Goal: Information Seeking & Learning: Learn about a topic

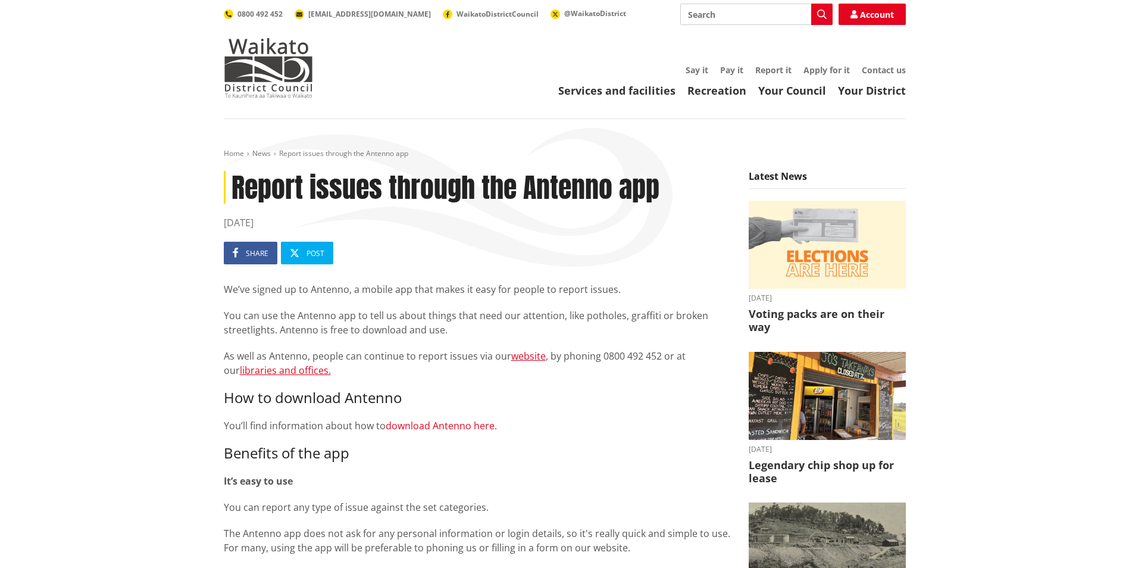
click at [447, 427] on link "download Antenno here." at bounding box center [440, 425] width 111 height 13
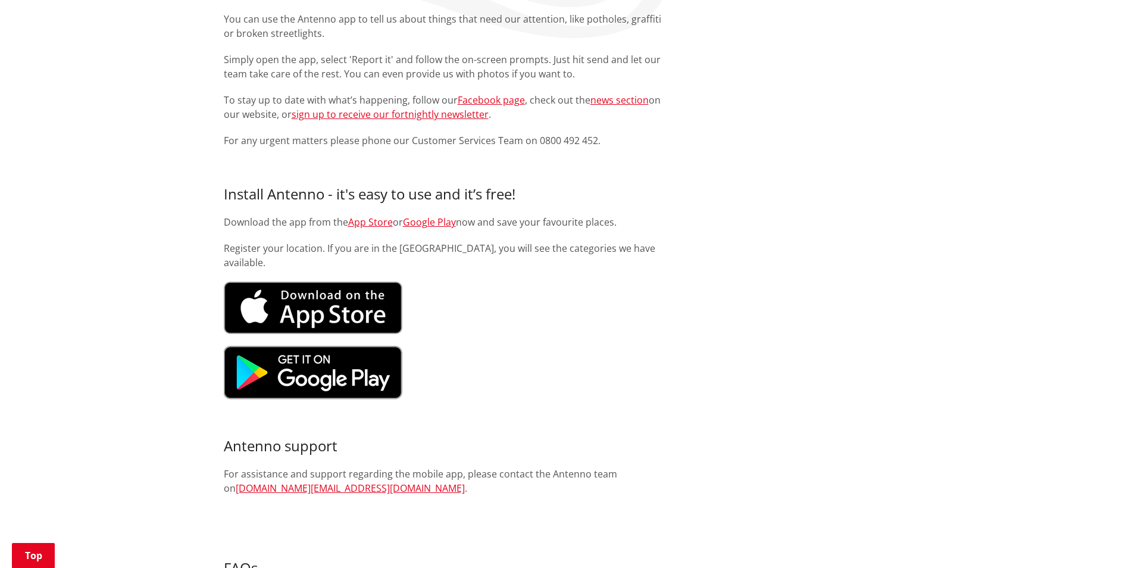
scroll to position [595, 0]
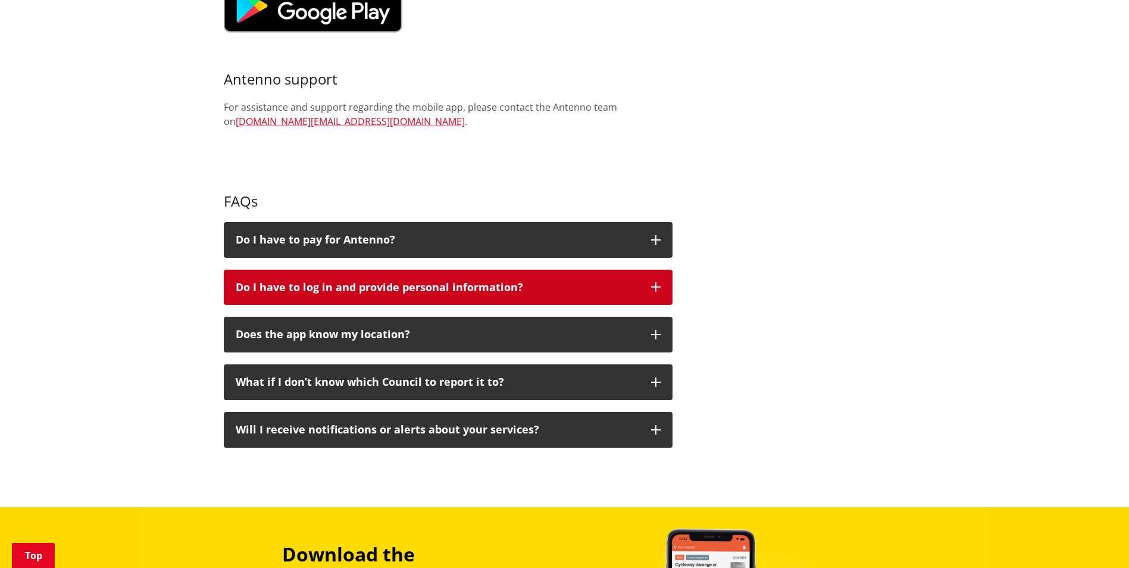
click at [430, 292] on p "Do I have to log in and provide personal information?" at bounding box center [437, 287] width 403 height 12
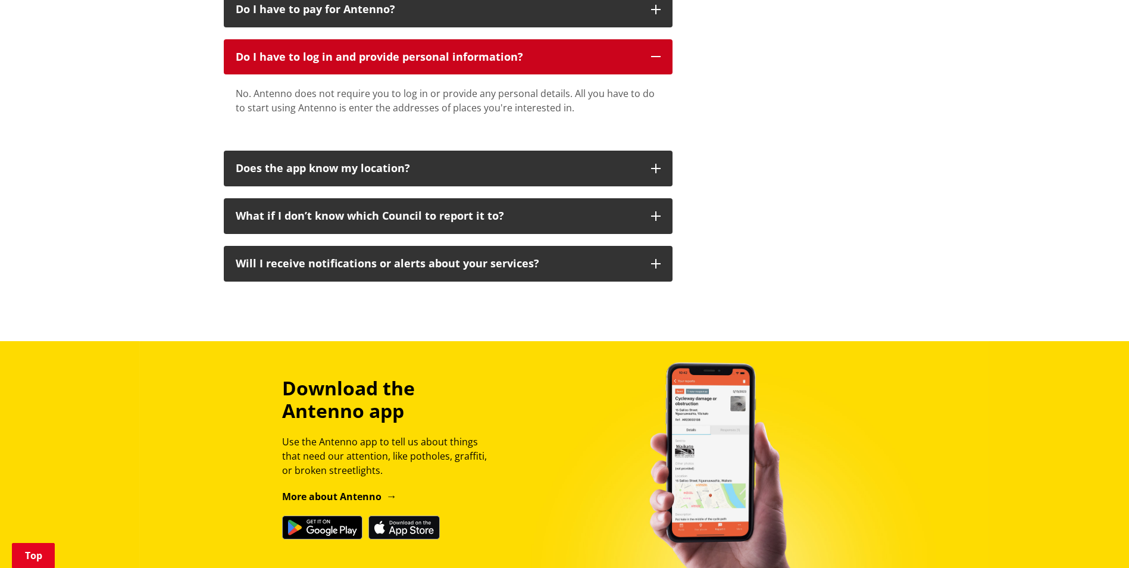
scroll to position [892, 0]
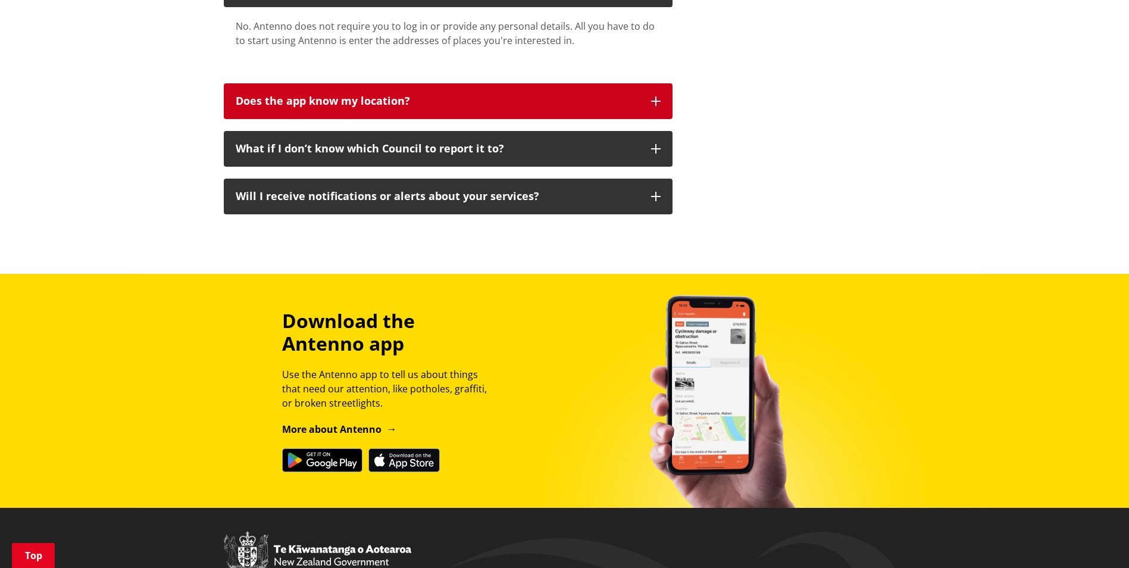
click at [351, 105] on p "Does the app know my location?" at bounding box center [437, 101] width 403 height 12
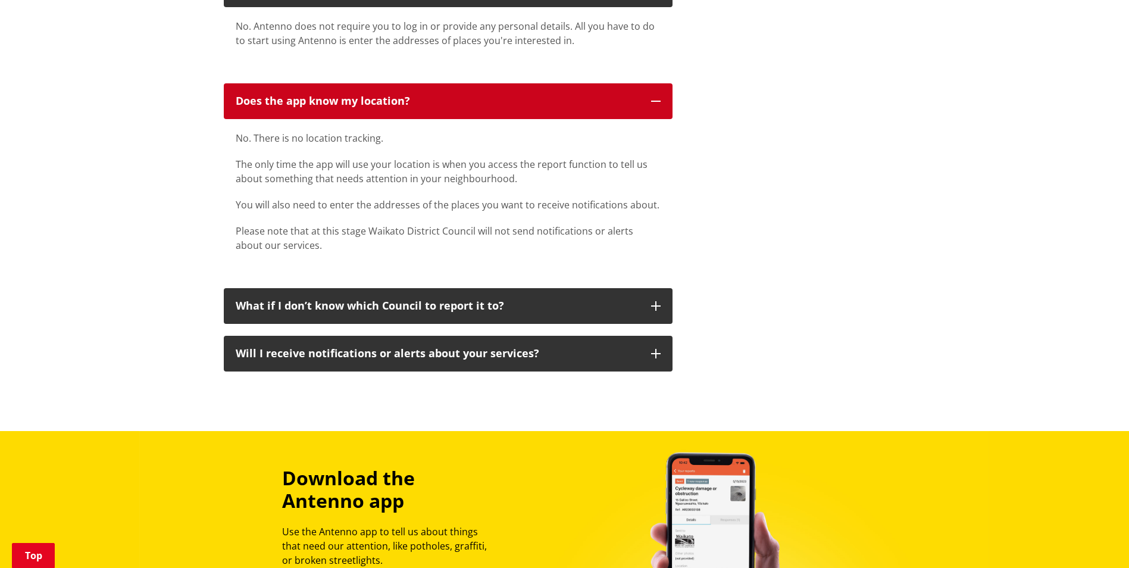
click at [354, 103] on p "Does the app know my location?" at bounding box center [437, 101] width 403 height 12
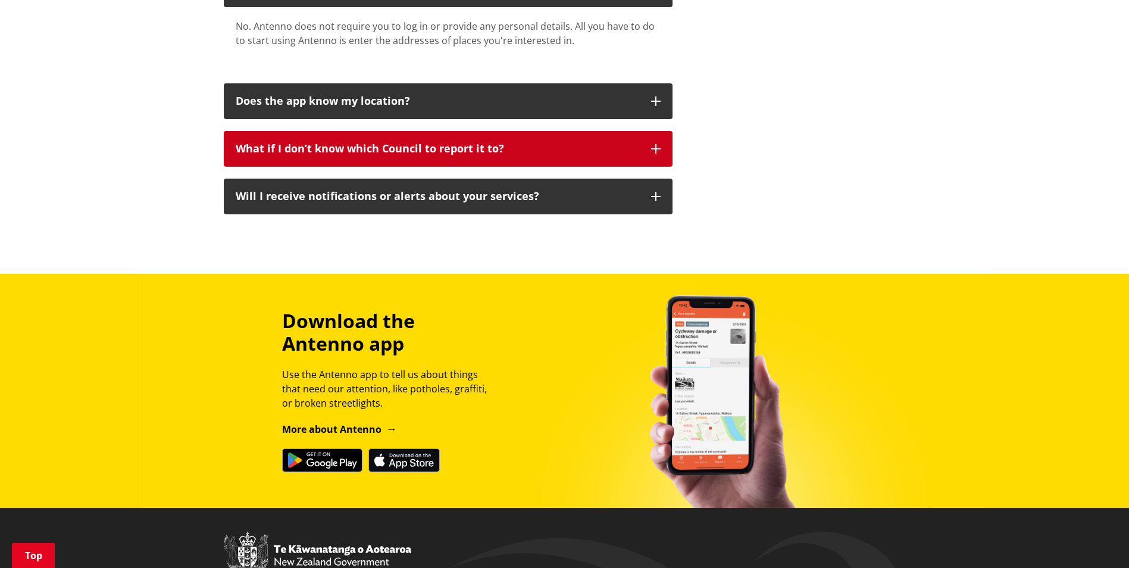
click at [401, 151] on p "What if I don’t know which Council to report it to?" at bounding box center [437, 149] width 403 height 12
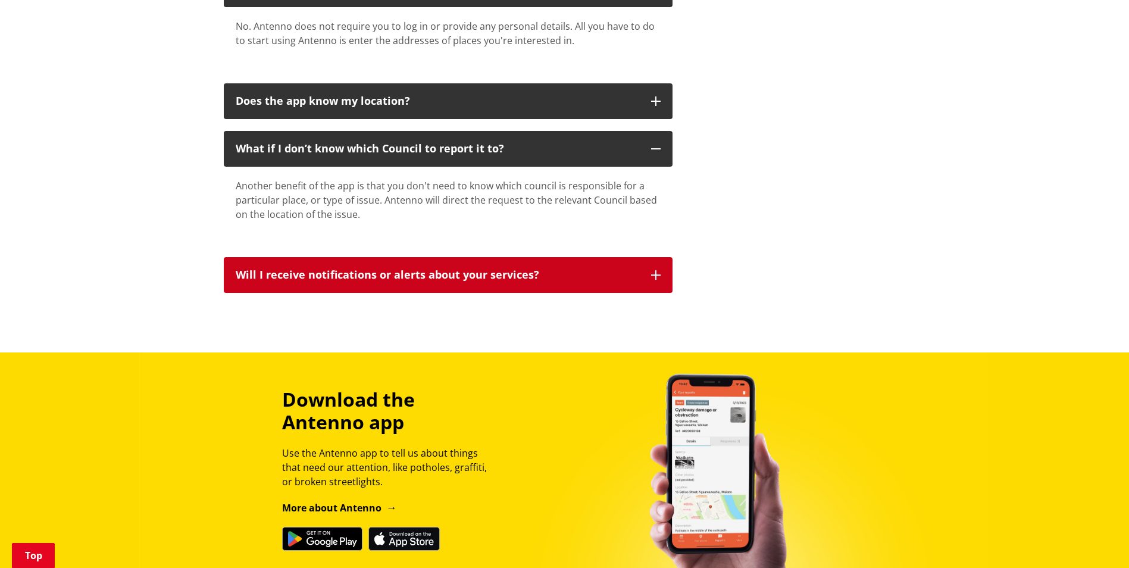
click at [346, 275] on p "Will I receive notifications or alerts about your services?" at bounding box center [437, 275] width 403 height 12
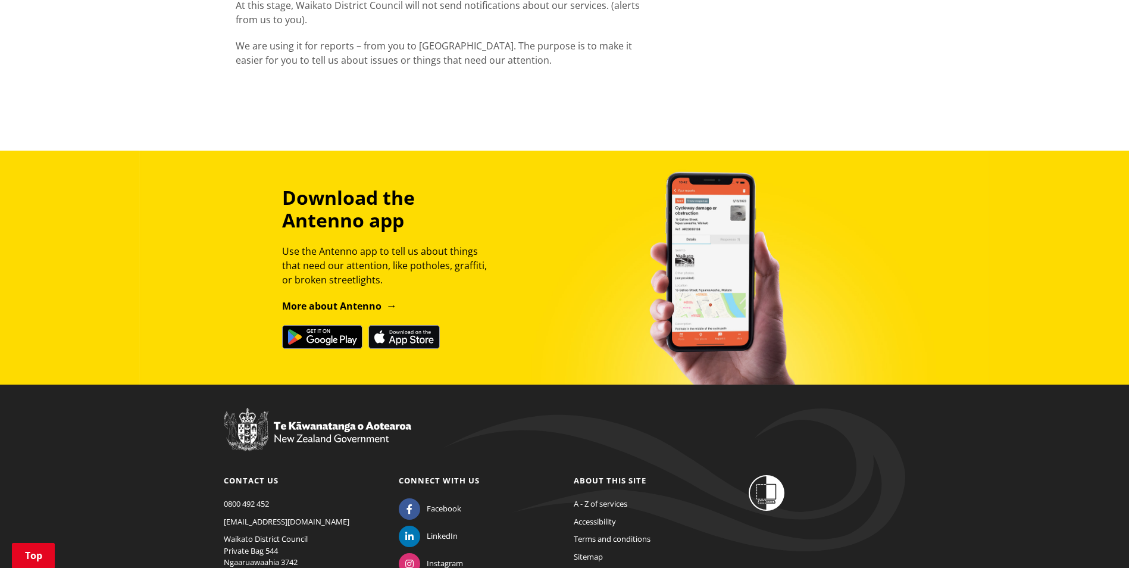
scroll to position [1306, 0]
